Goal: Transaction & Acquisition: Purchase product/service

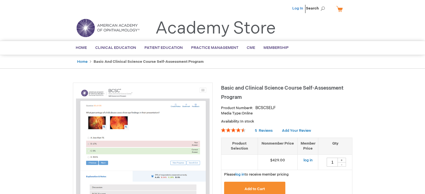
click at [295, 6] on link "Log In" at bounding box center [297, 8] width 11 height 4
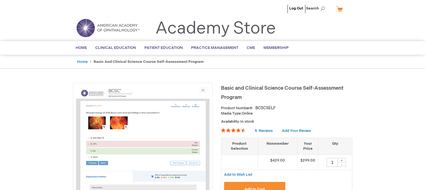
type input "1"
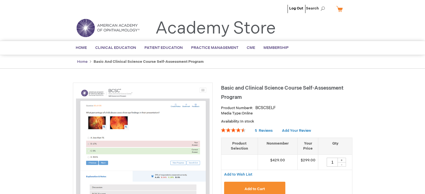
click at [79, 61] on link "Home" at bounding box center [82, 62] width 10 height 4
